Goal: Information Seeking & Learning: Find specific fact

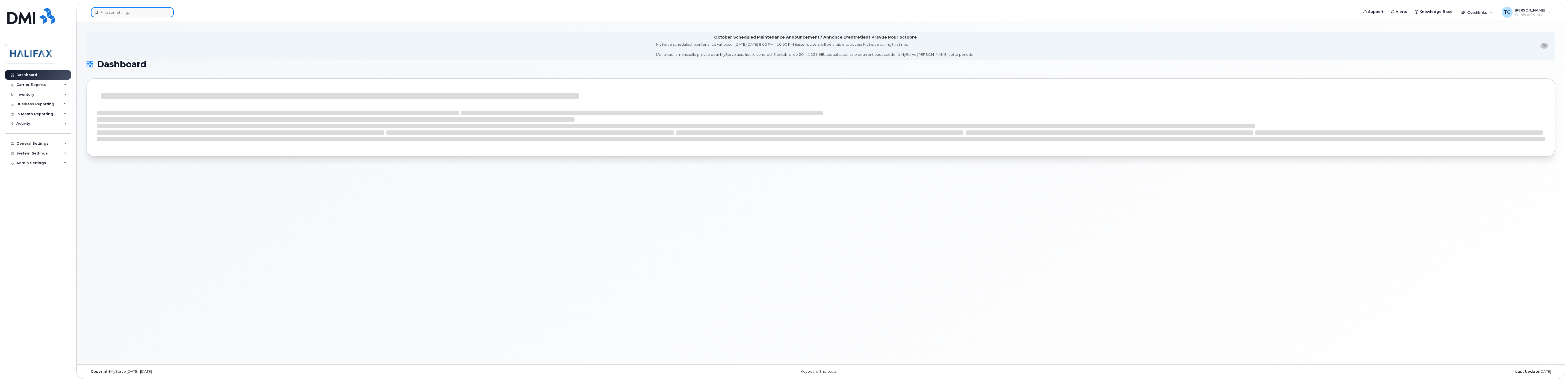
click at [154, 12] on input at bounding box center [133, 12] width 83 height 10
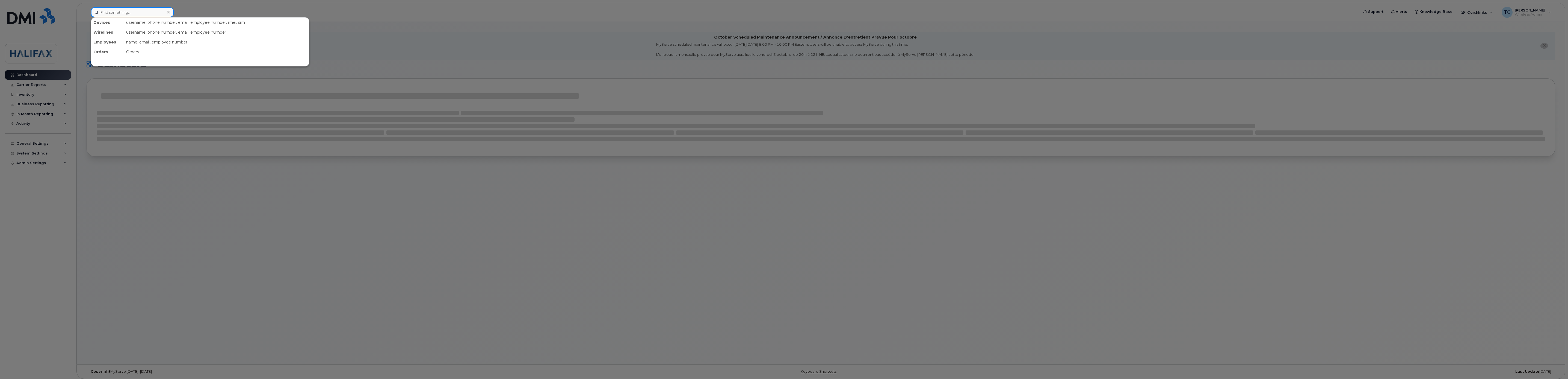
paste input "9022928720"
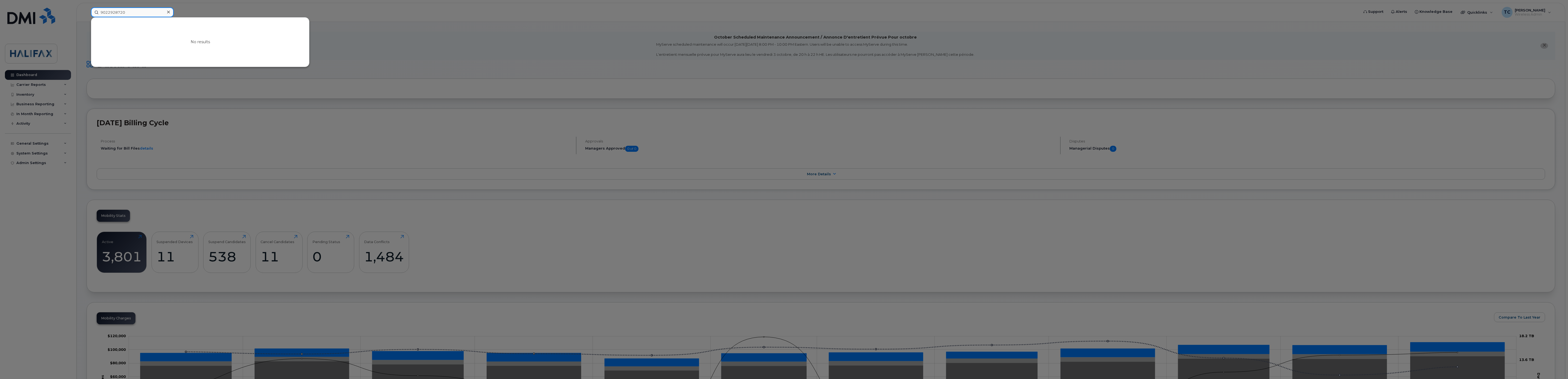
click at [133, 10] on input "9022928720" at bounding box center [133, 12] width 83 height 10
drag, startPoint x: 136, startPoint y: 11, endPoint x: 72, endPoint y: 10, distance: 64.0
click at [87, 10] on div "9022928720 No results" at bounding box center [723, 12] width 1273 height 10
paste input "789327"
drag, startPoint x: 142, startPoint y: 11, endPoint x: 33, endPoint y: 3, distance: 109.3
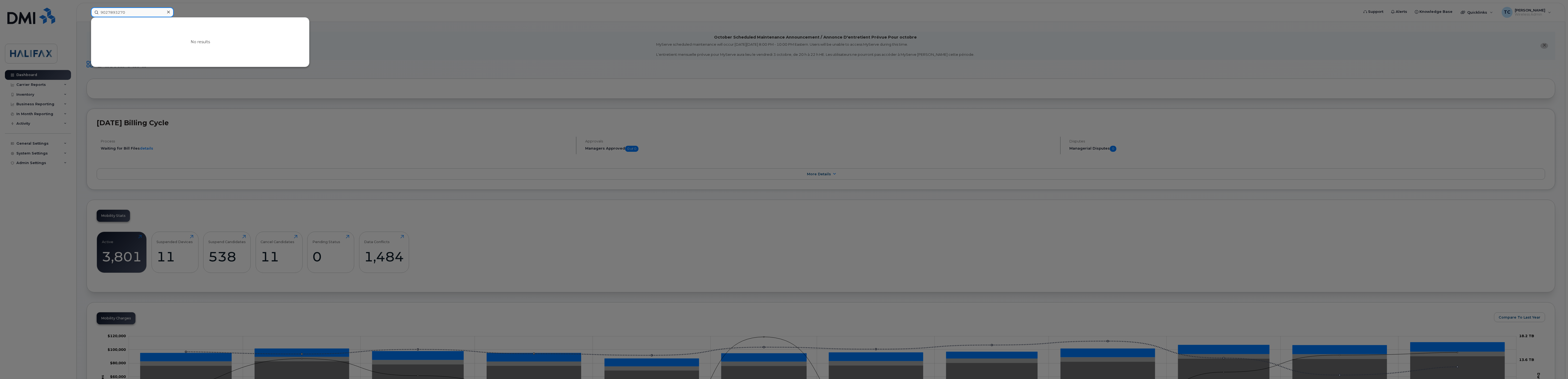
click at [87, 7] on div "9027893270 No results" at bounding box center [723, 12] width 1273 height 10
paste input "293186"
drag, startPoint x: 146, startPoint y: 14, endPoint x: 35, endPoint y: 4, distance: 111.4
click at [87, 7] on div "9022931860 No results" at bounding box center [723, 12] width 1273 height 10
paste input "579068"
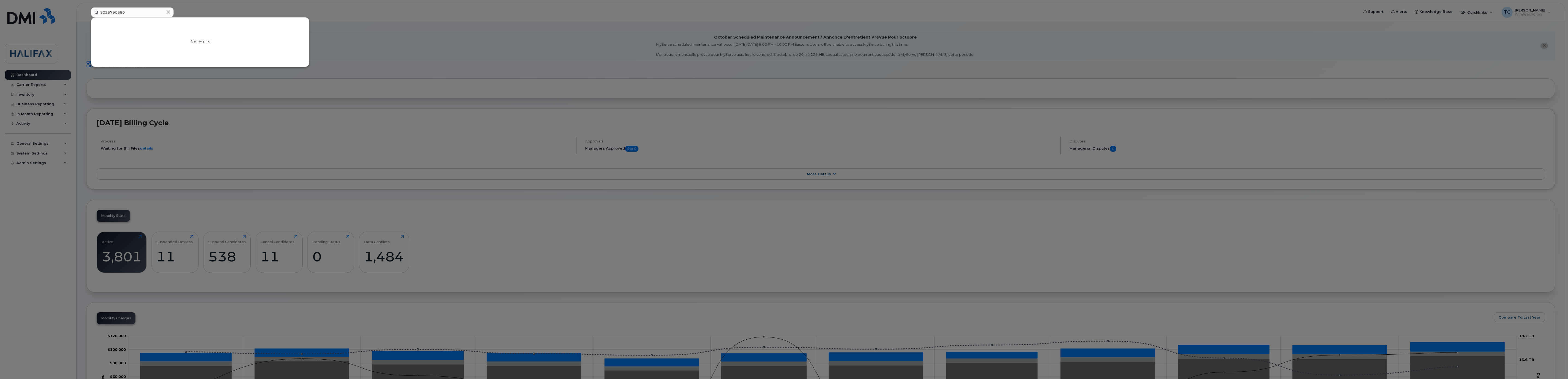
click at [666, 196] on div at bounding box center [784, 190] width 1568 height 379
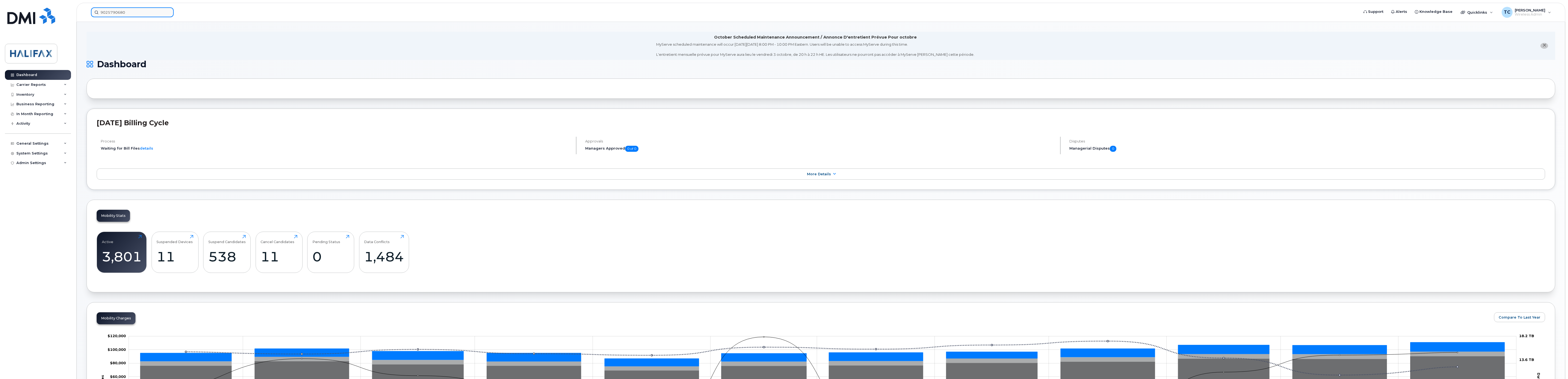
click at [130, 9] on input "9025790680" at bounding box center [133, 12] width 83 height 10
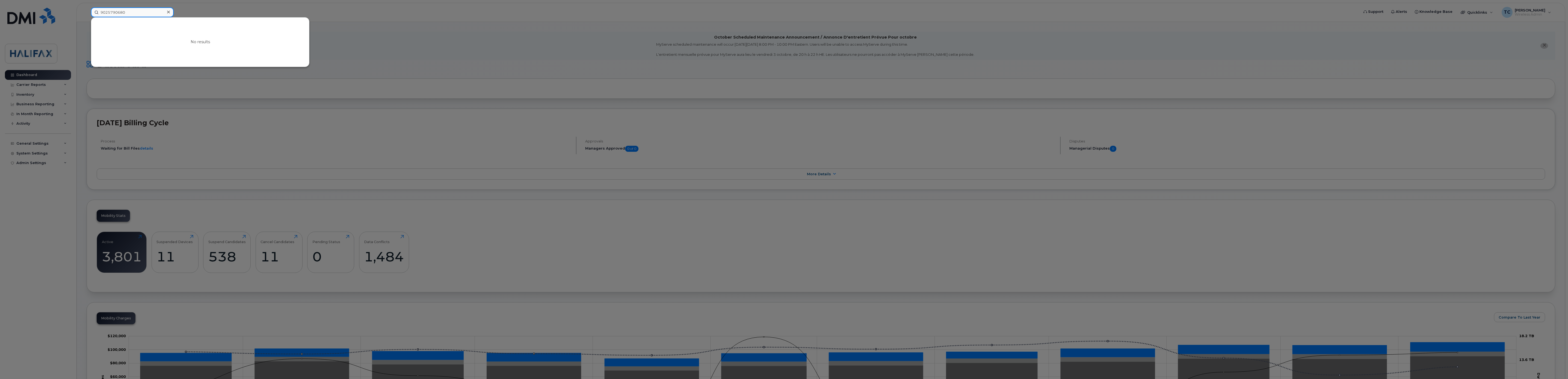
drag, startPoint x: 135, startPoint y: 14, endPoint x: 56, endPoint y: 9, distance: 79.2
click at [87, 9] on div "9025790680 No results" at bounding box center [723, 12] width 1273 height 10
paste input "17826412095"
drag, startPoint x: 139, startPoint y: 8, endPoint x: 40, endPoint y: 4, distance: 99.1
click at [87, 7] on div "17826412095 No results" at bounding box center [723, 12] width 1273 height 10
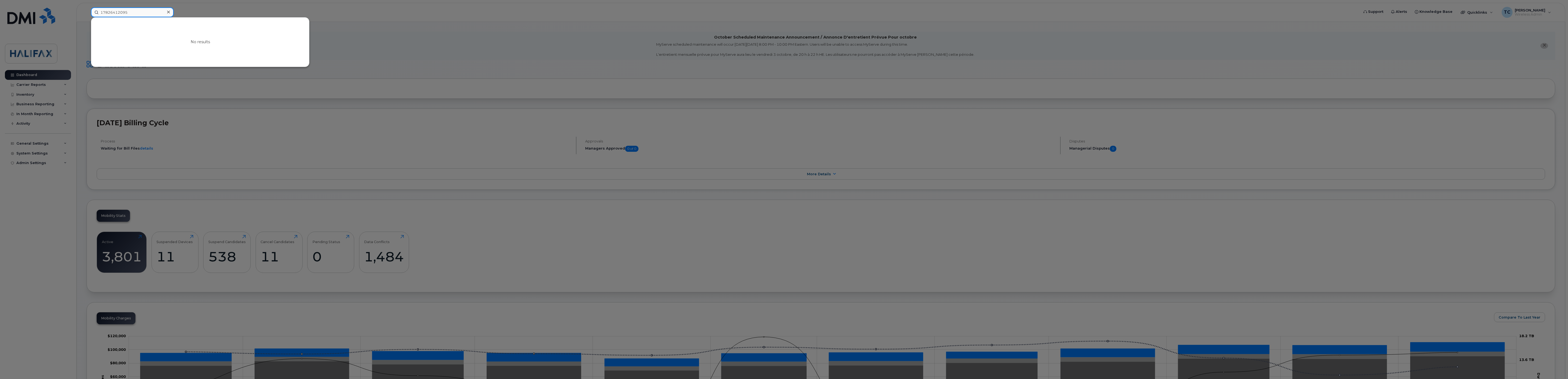
paste input "89302610207410055740"
type input "89302610207410055740"
click at [138, 34] on div "HRP Vehicle W8 Enterprise IPSec Modem" at bounding box center [120, 34] width 53 height 5
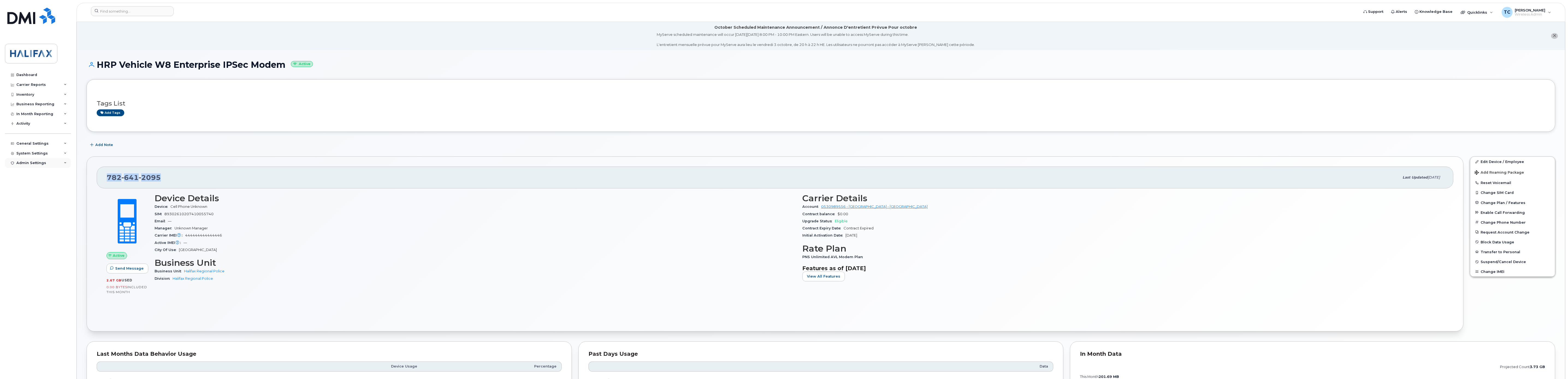
drag, startPoint x: 151, startPoint y: 176, endPoint x: 12, endPoint y: 163, distance: 139.6
click at [91, 174] on div "782 641 2095 Last updated Jun 12, 2025 Active Send Message 2.67 GB  used 0.00 B…" at bounding box center [775, 244] width 1377 height 175
copy span "782 641 2095"
click at [151, 13] on input at bounding box center [133, 11] width 83 height 10
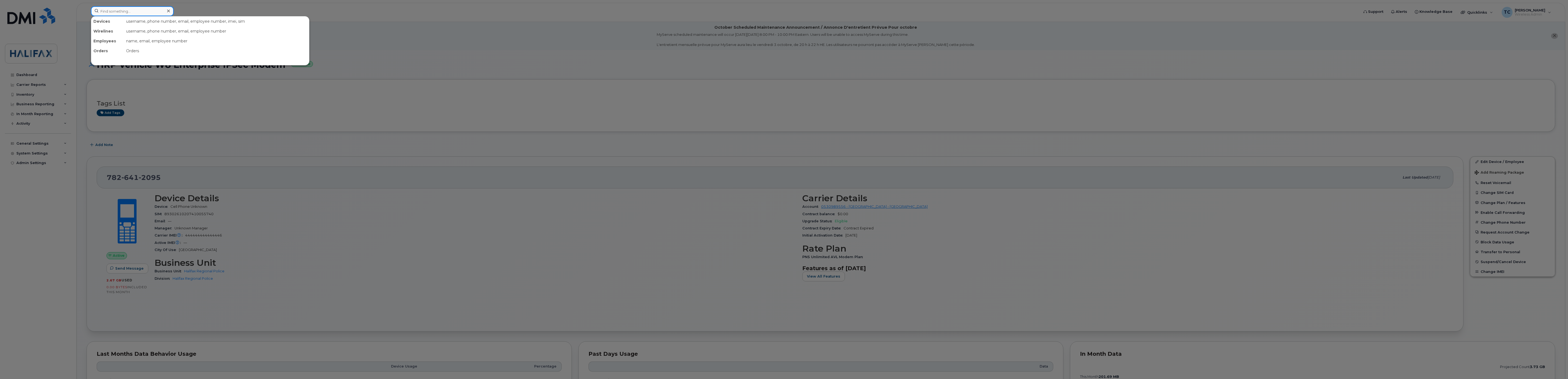
paste input "89302610207729888237"
type input "89302610207729888237"
click at [115, 34] on div "HRP Vehicle W102 Enterprise IPSec Modem" at bounding box center [120, 33] width 53 height 5
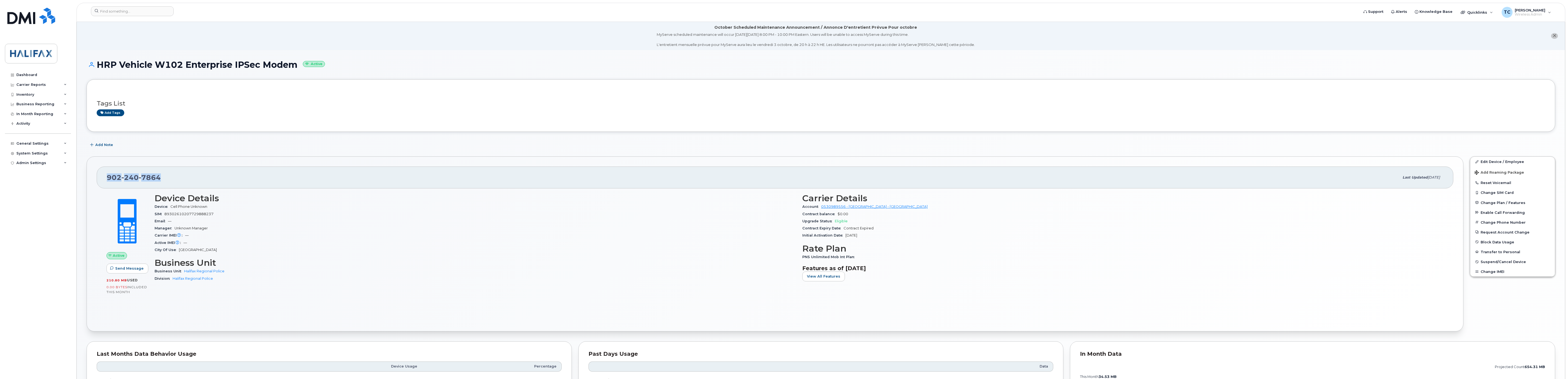
drag, startPoint x: 173, startPoint y: 178, endPoint x: 64, endPoint y: 169, distance: 109.4
click at [88, 178] on div "902 240 7864 Last updated Aug 08, 2025 Active Send Message 210.80 MB  used 0.00…" at bounding box center [775, 244] width 1377 height 175
copy span "902 240 7864"
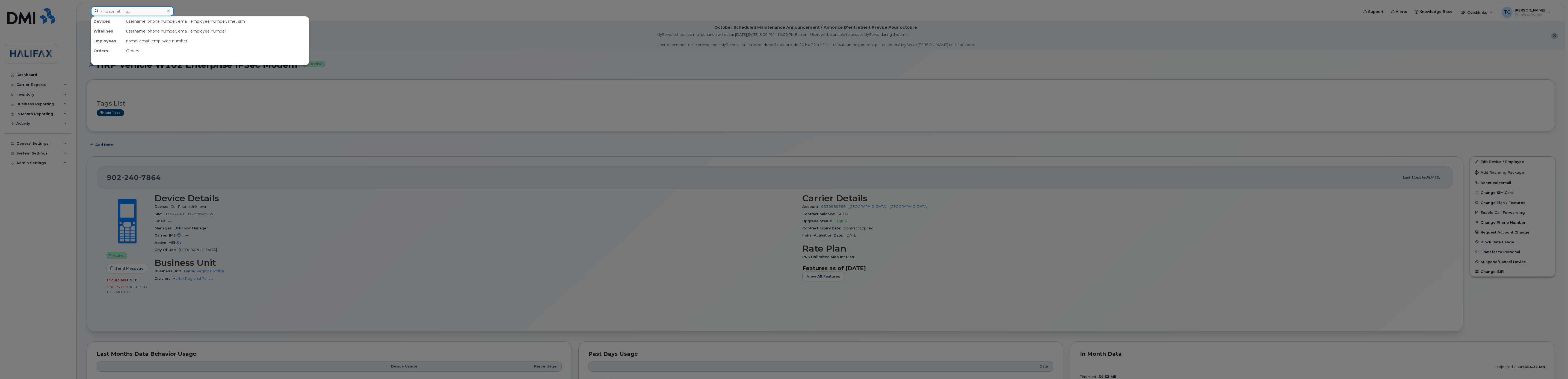
click at [118, 10] on input at bounding box center [133, 11] width 83 height 10
paste input "89302610207415932927"
type input "89302610207415932927"
click at [130, 32] on div "HRP Vehicle 4 Enterprise IPSec Modem" at bounding box center [120, 33] width 53 height 5
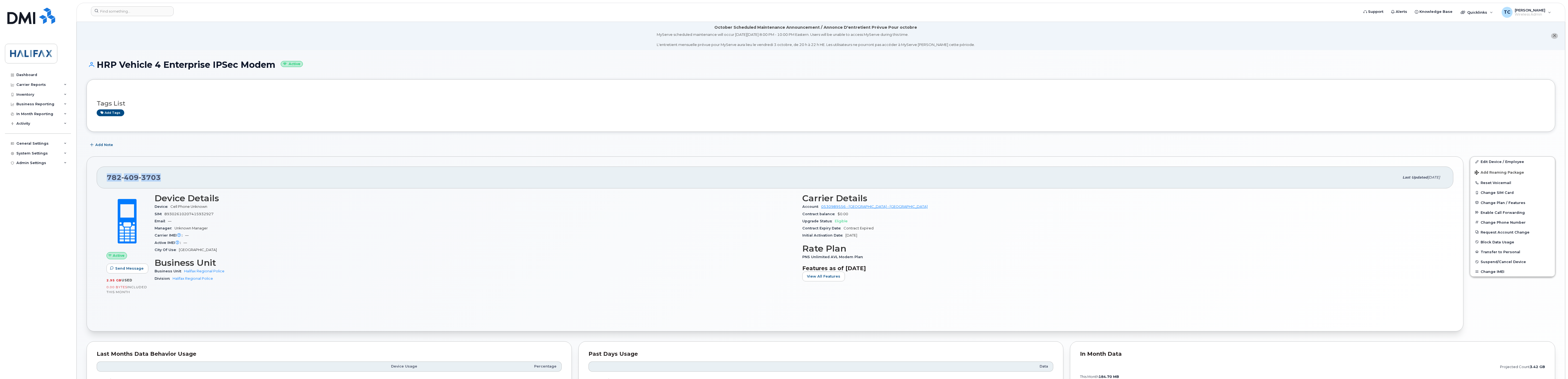
drag, startPoint x: 165, startPoint y: 178, endPoint x: 98, endPoint y: 177, distance: 67.0
click at [98, 177] on div "[PHONE_NUMBER] Last updated [DATE]" at bounding box center [775, 177] width 1357 height 22
copy span "[PHONE_NUMBER]"
